Goal: Complete application form: Complete application form

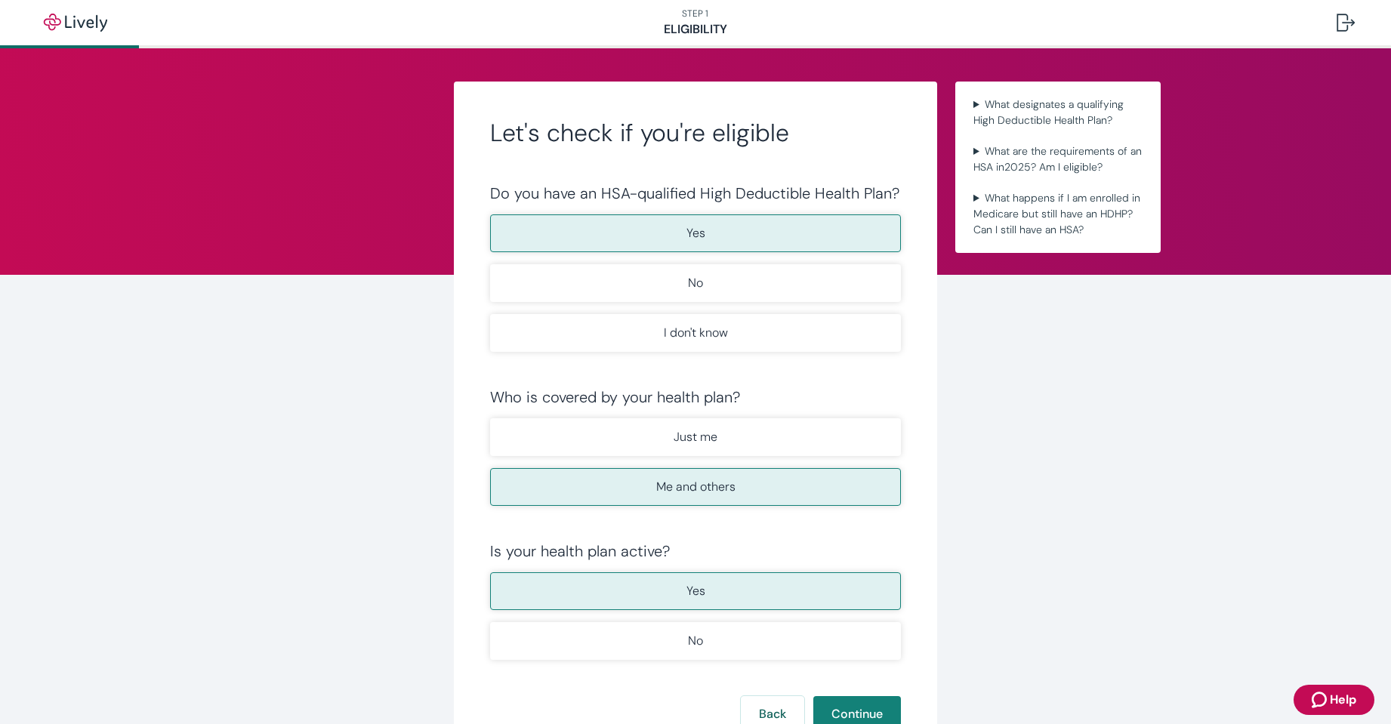
click at [692, 233] on p "Yes" at bounding box center [695, 233] width 19 height 18
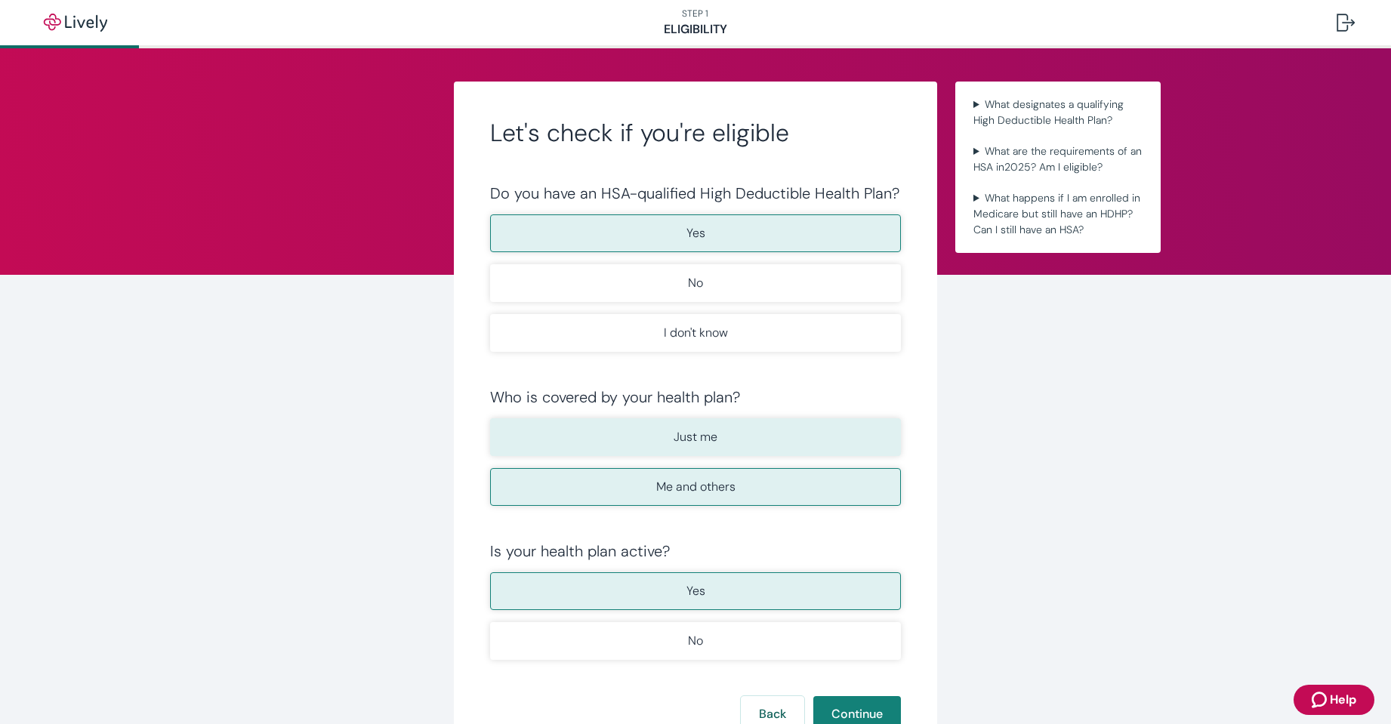
scroll to position [76, 0]
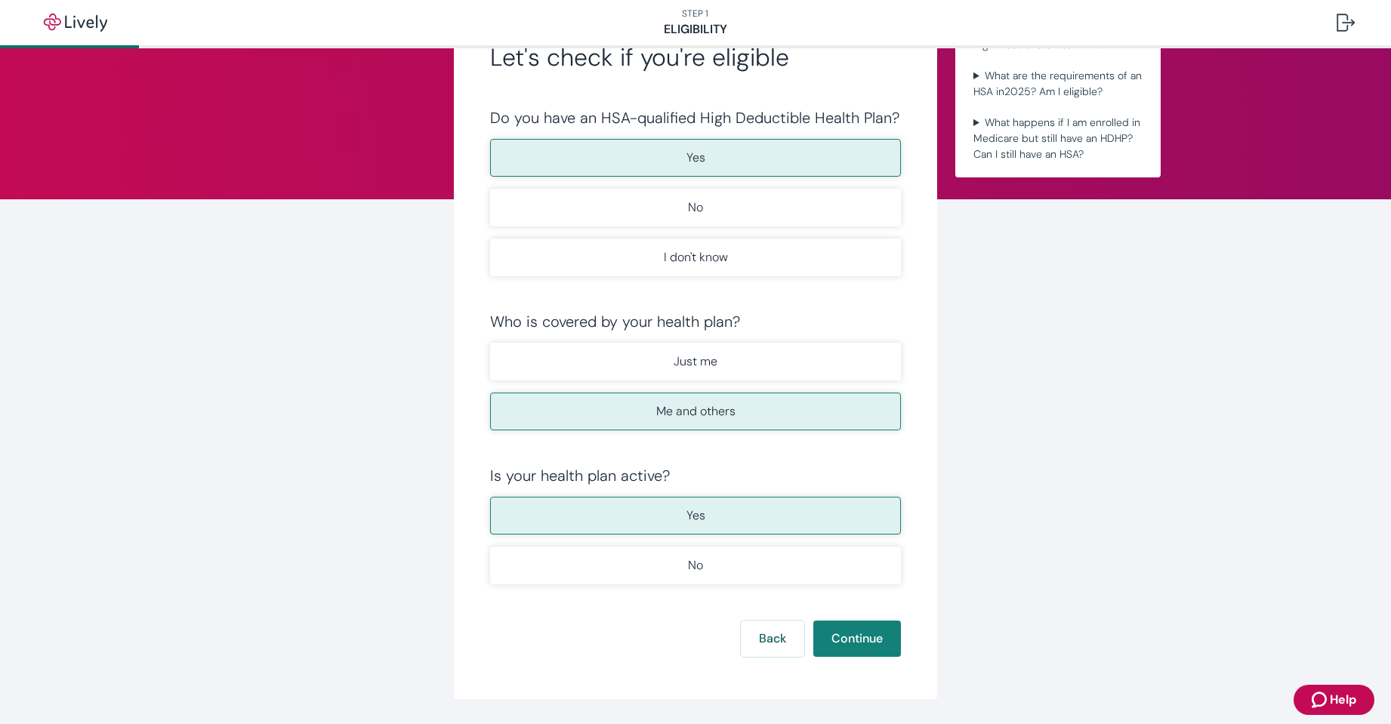
click at [698, 410] on p "Me and others" at bounding box center [695, 411] width 79 height 18
click at [864, 640] on button "Continue" at bounding box center [857, 639] width 88 height 36
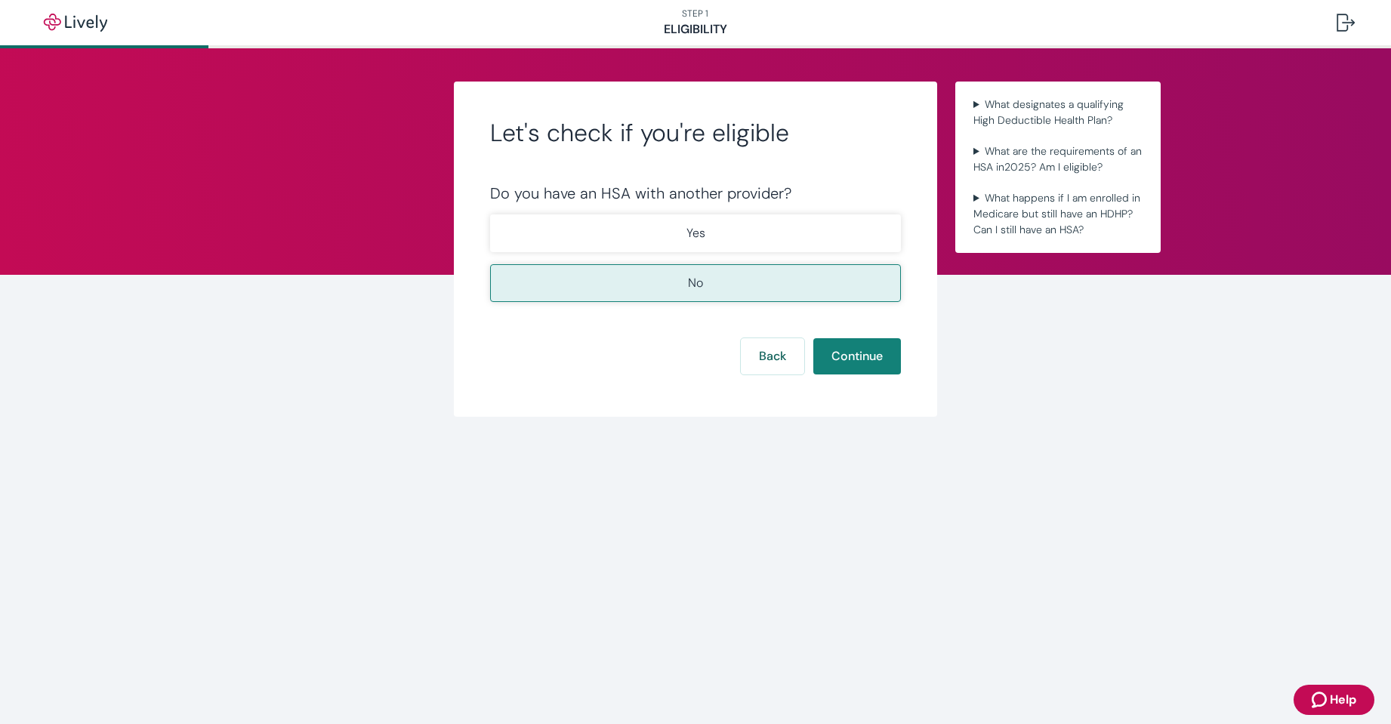
click at [695, 281] on p "No" at bounding box center [695, 283] width 15 height 18
click at [868, 349] on button "Continue" at bounding box center [857, 356] width 88 height 36
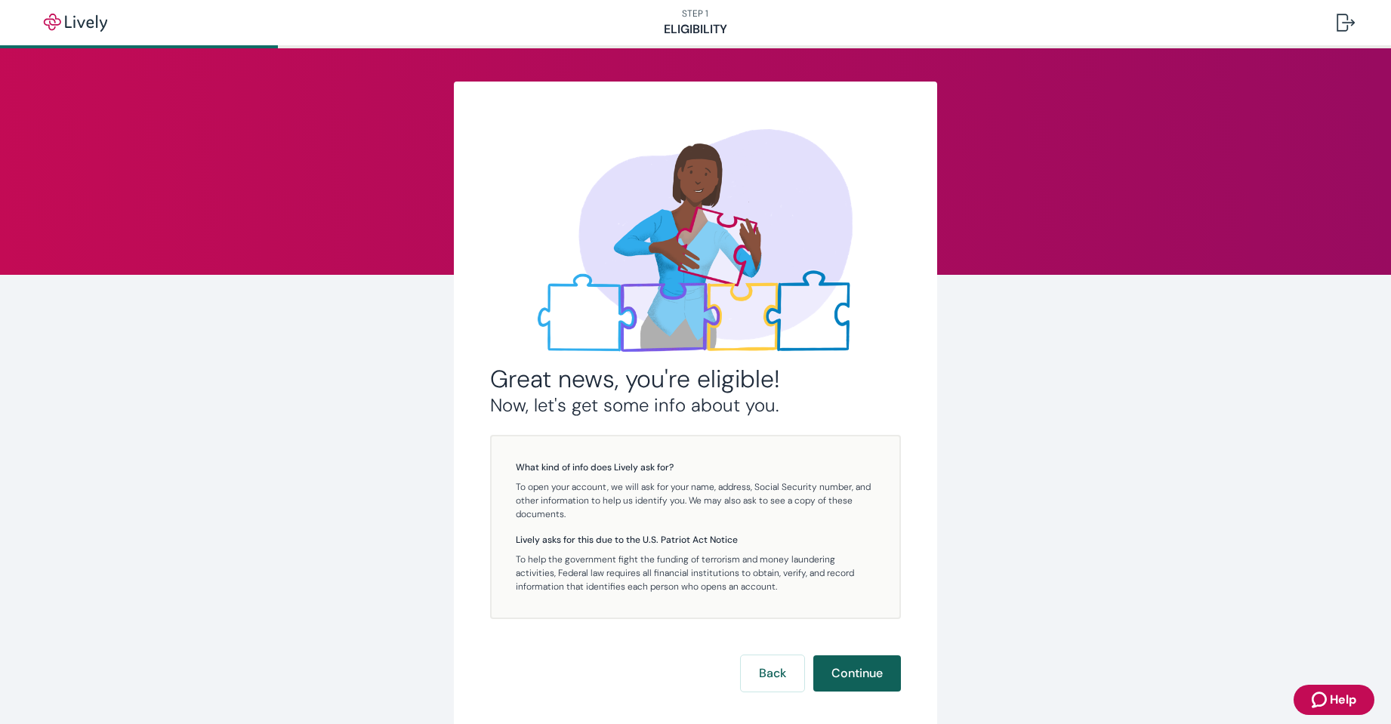
click at [855, 672] on button "Continue" at bounding box center [857, 673] width 88 height 36
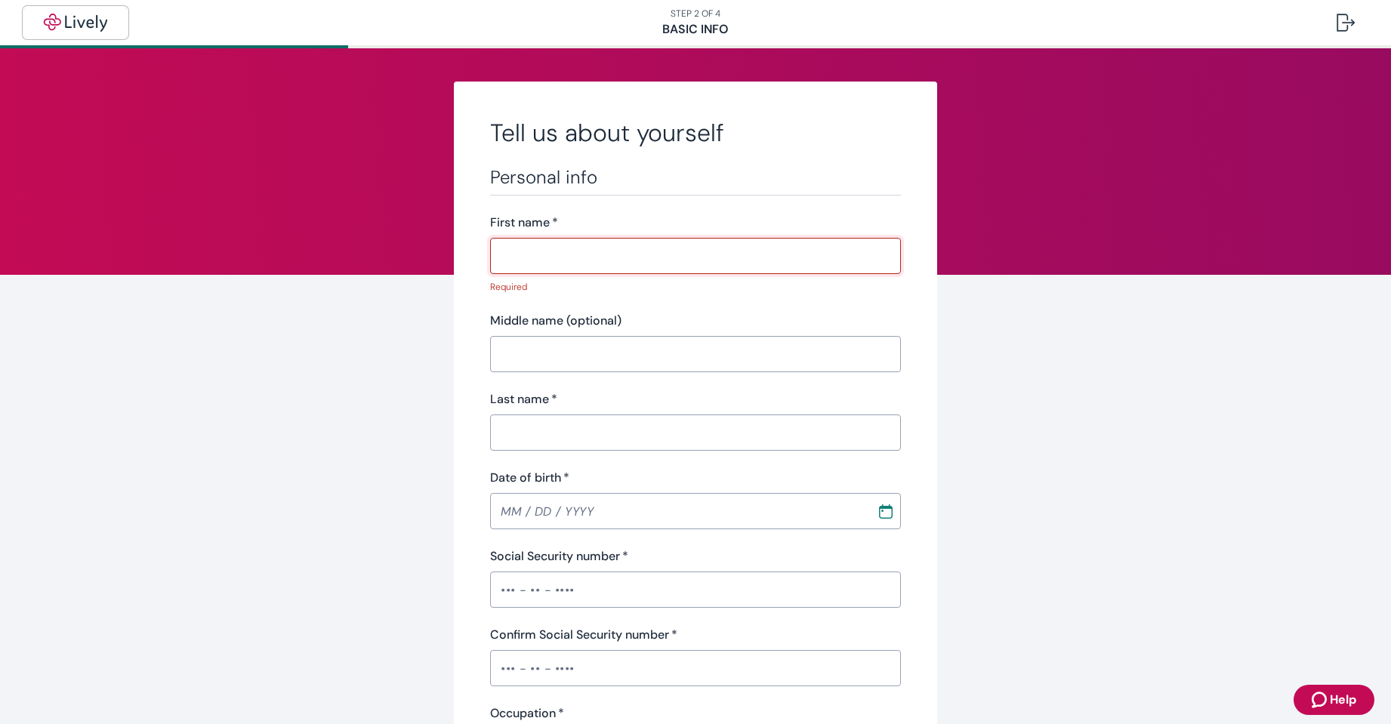
click at [92, 23] on img "button" at bounding box center [75, 23] width 85 height 18
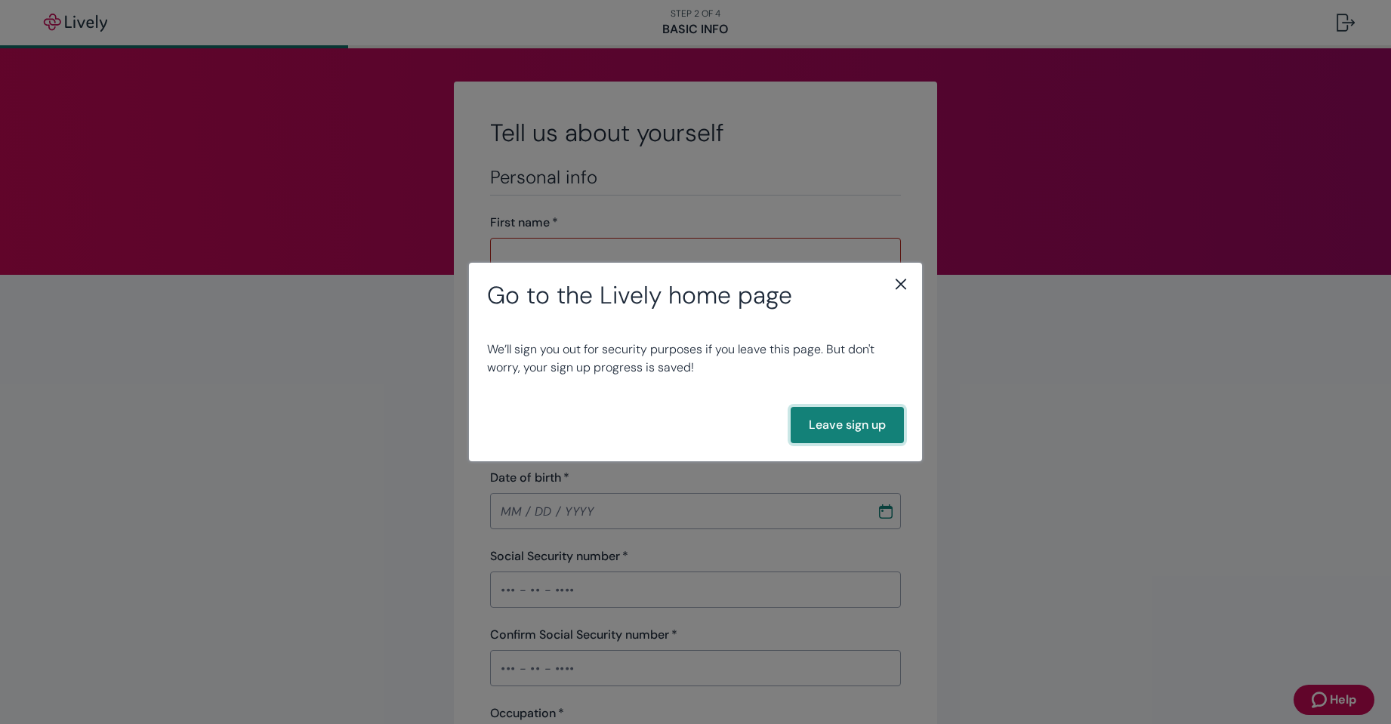
click at [847, 422] on button "Leave sign up" at bounding box center [847, 425] width 113 height 36
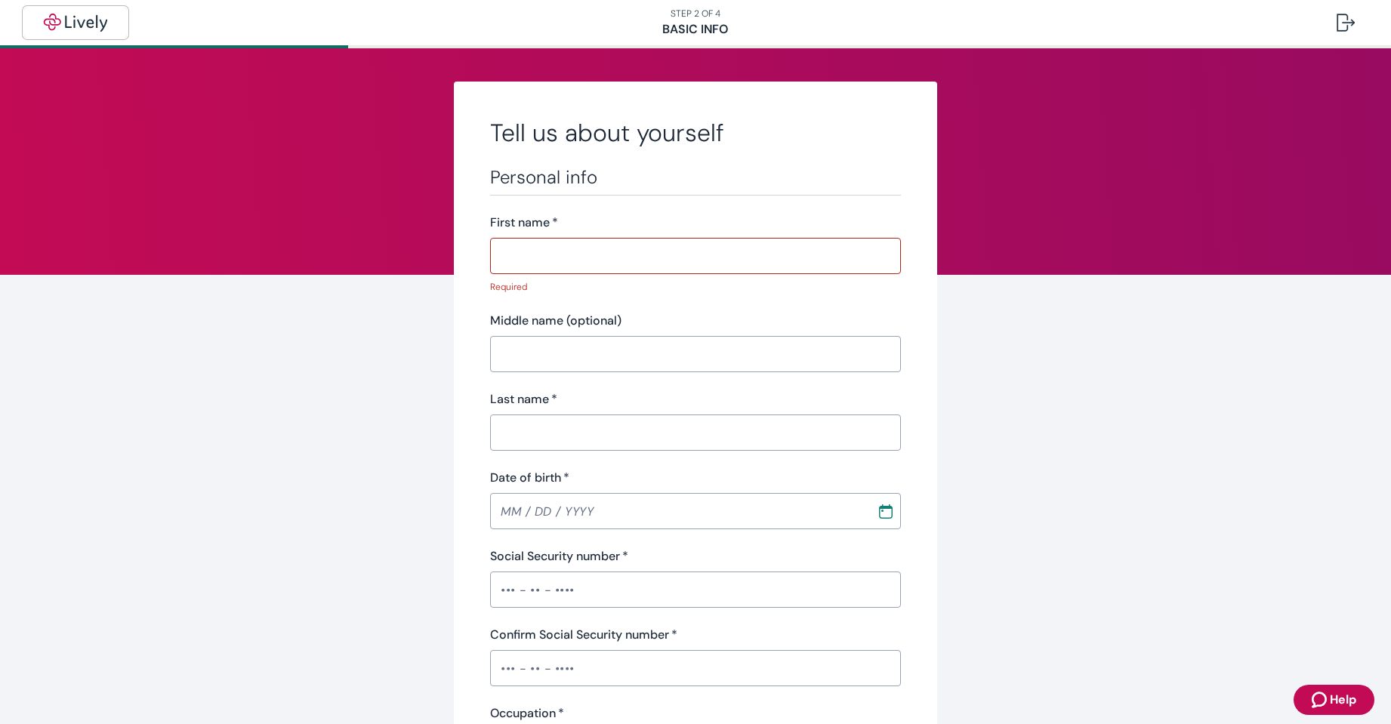
click at [99, 23] on img "button" at bounding box center [75, 23] width 85 height 18
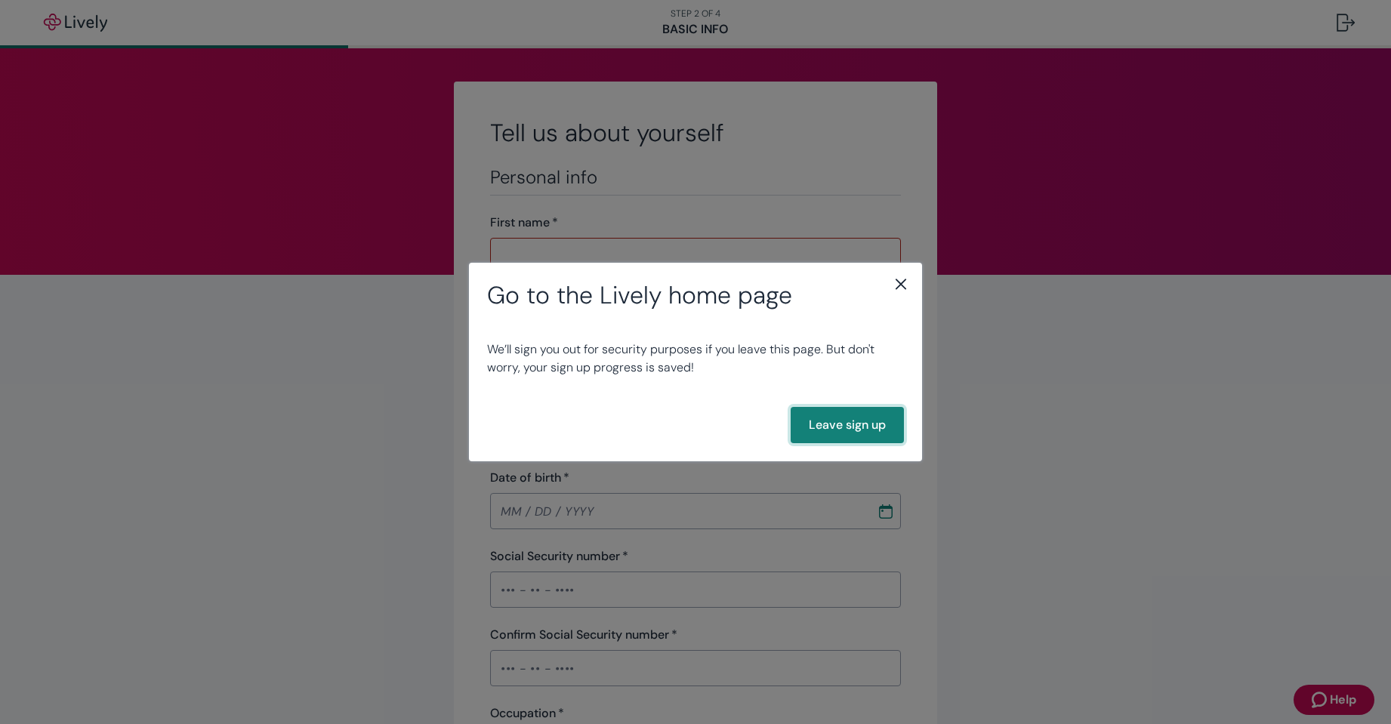
click at [861, 427] on button "Leave sign up" at bounding box center [847, 425] width 113 height 36
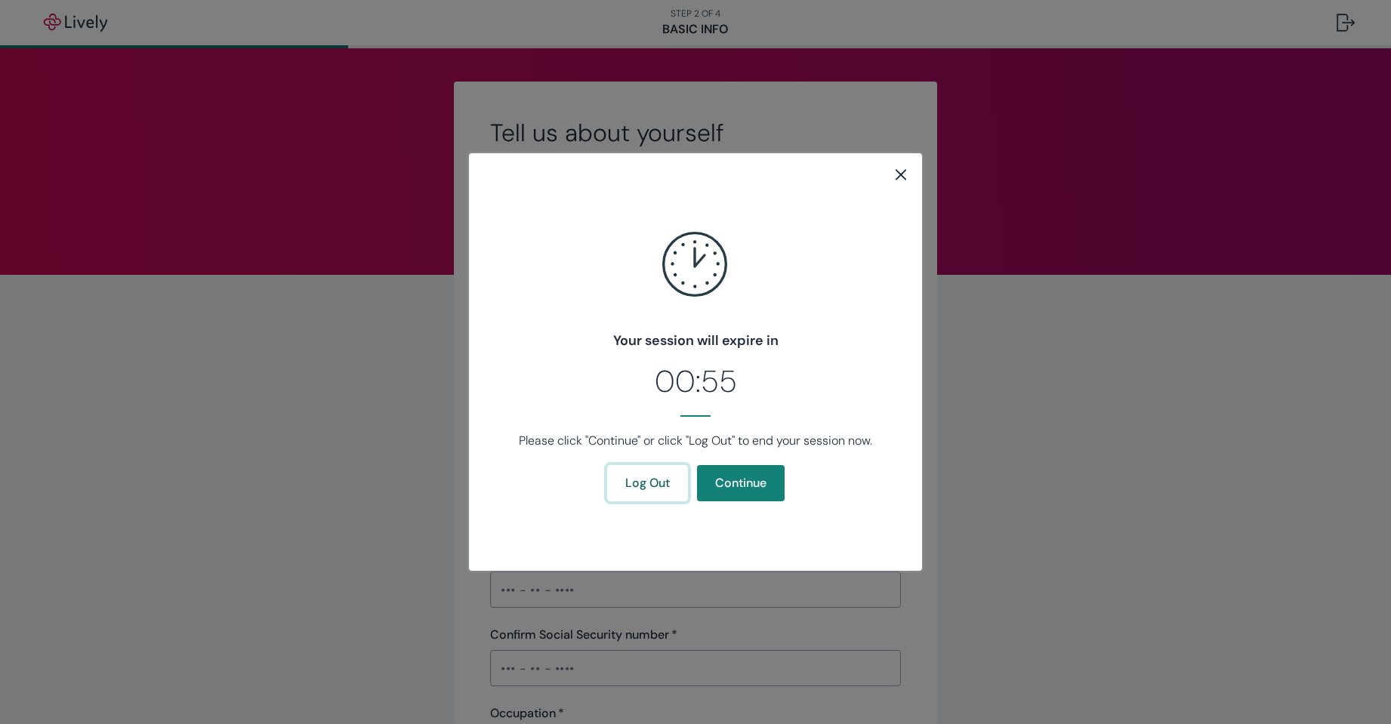
click at [652, 489] on button "Log Out" at bounding box center [647, 483] width 81 height 36
